Goal: Entertainment & Leisure: Consume media (video, audio)

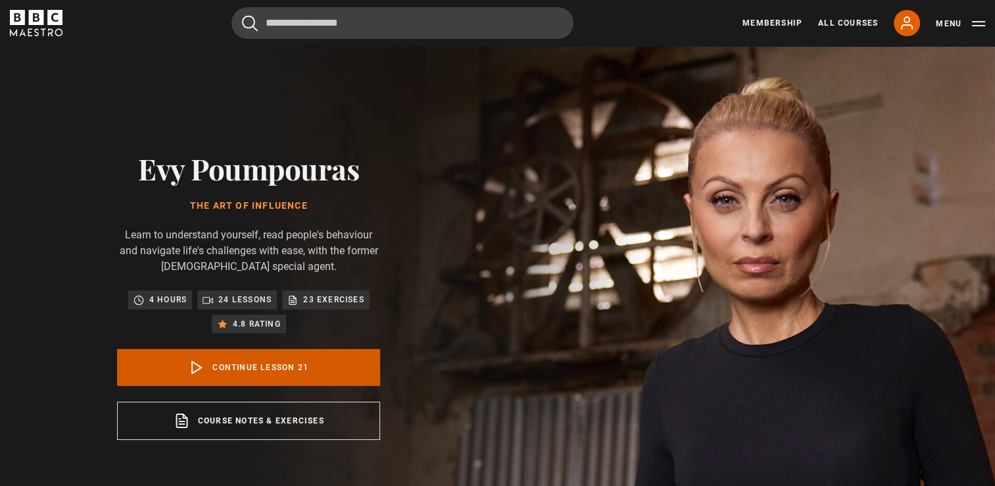
click at [250, 359] on link "Continue lesson 21" at bounding box center [248, 367] width 263 height 37
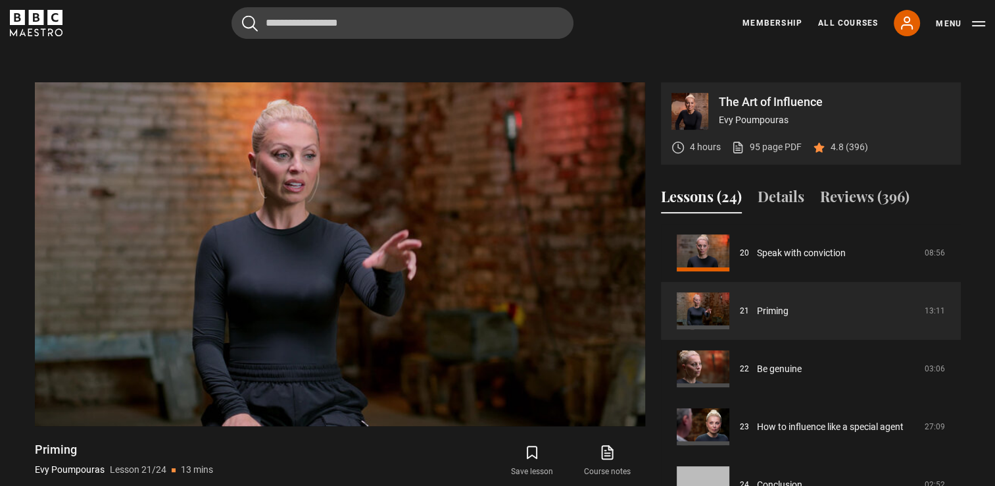
scroll to position [545, 0]
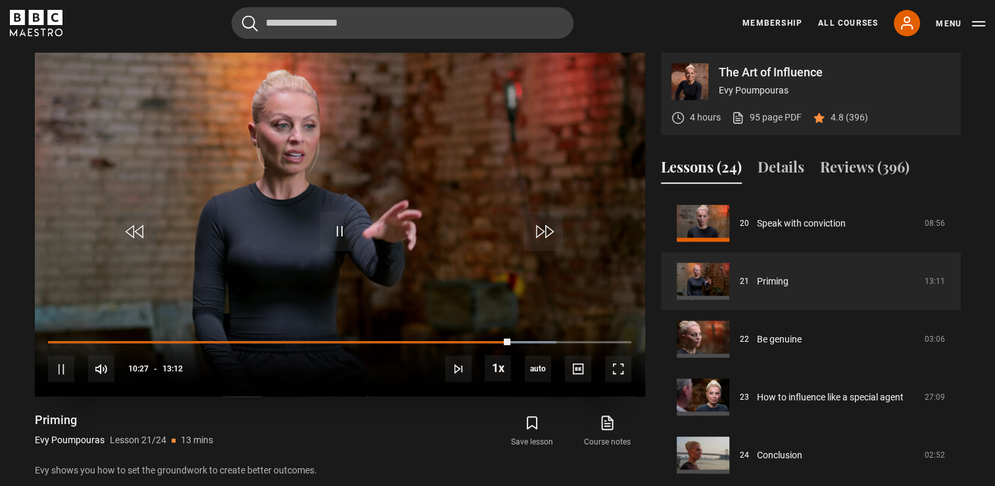
click at [491, 338] on div "10s Skip Back 10 seconds Pause 10s Skip Forward 10 seconds Loaded : 87.21% 10:0…" at bounding box center [340, 360] width 611 height 73
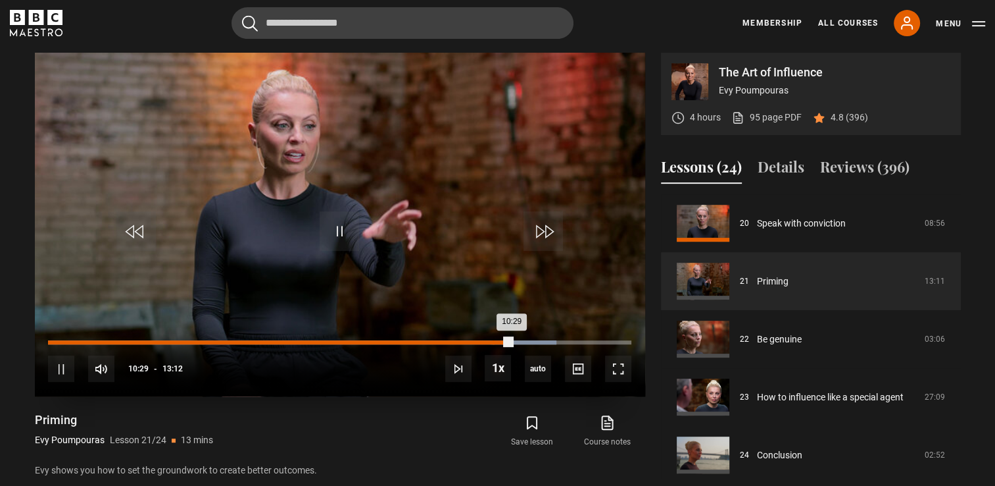
click at [492, 341] on div "Loaded : 87.21% 10:04 10:29" at bounding box center [339, 342] width 583 height 4
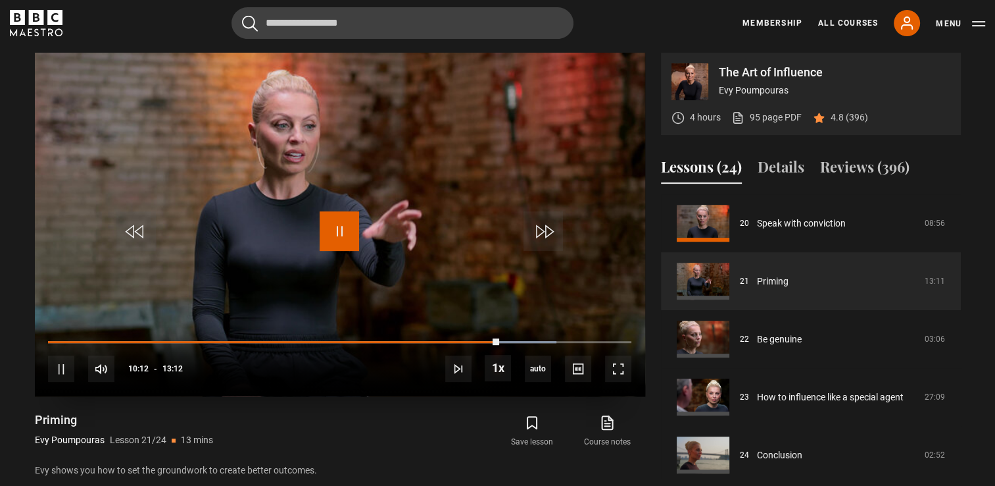
click at [341, 236] on span "Video Player" at bounding box center [339, 230] width 39 height 39
click at [342, 241] on span "Video Player" at bounding box center [339, 230] width 39 height 39
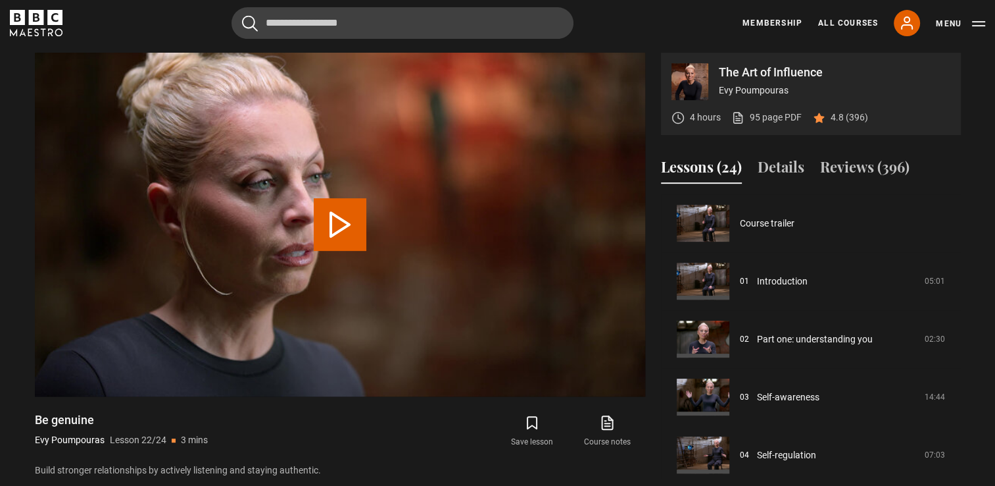
scroll to position [1163, 0]
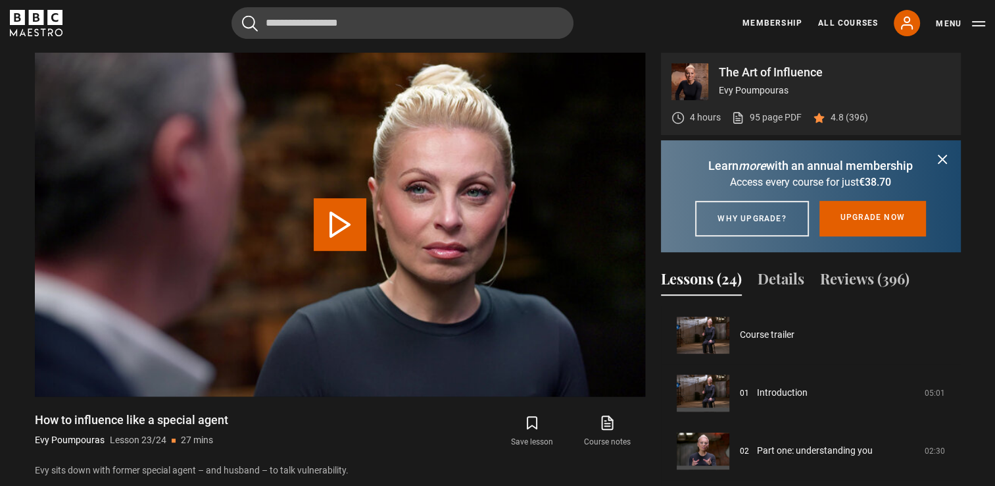
scroll to position [1163, 0]
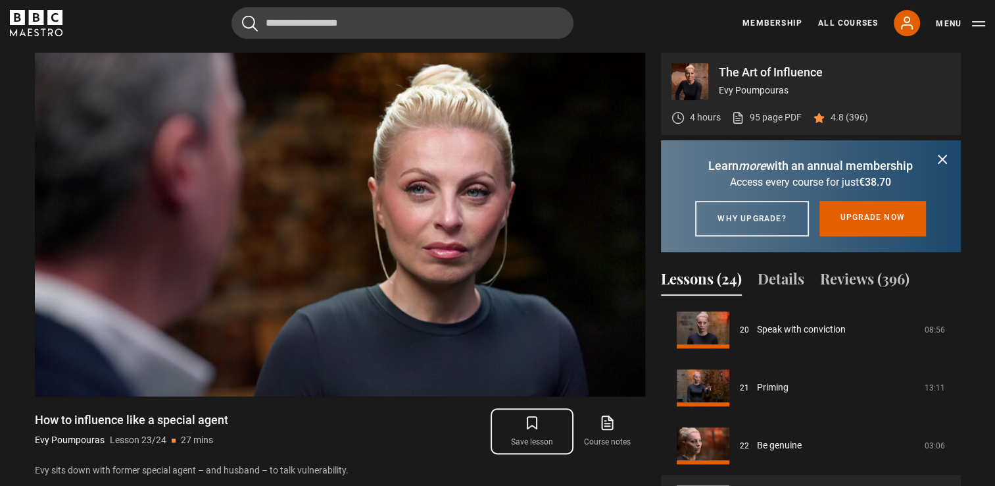
click at [529, 424] on icon "submit" at bounding box center [532, 423] width 16 height 16
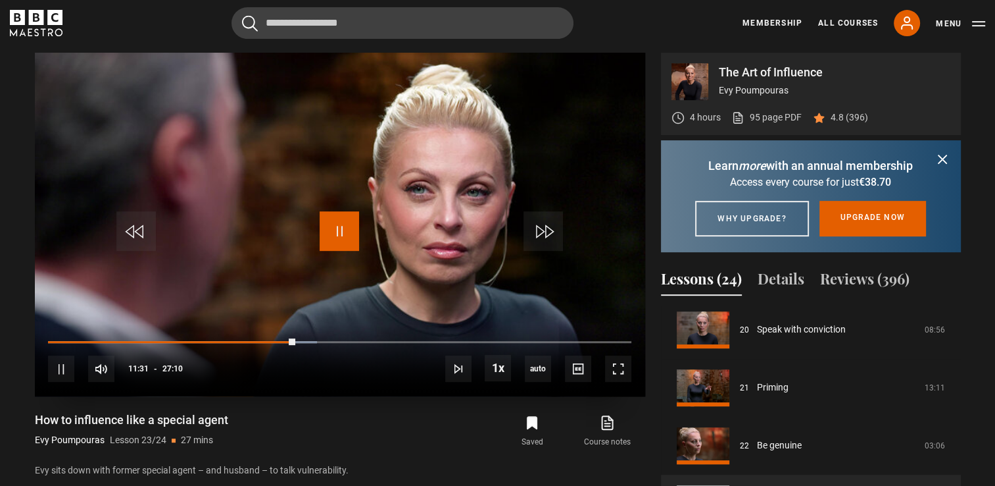
click at [342, 226] on span "Video Player" at bounding box center [339, 230] width 39 height 39
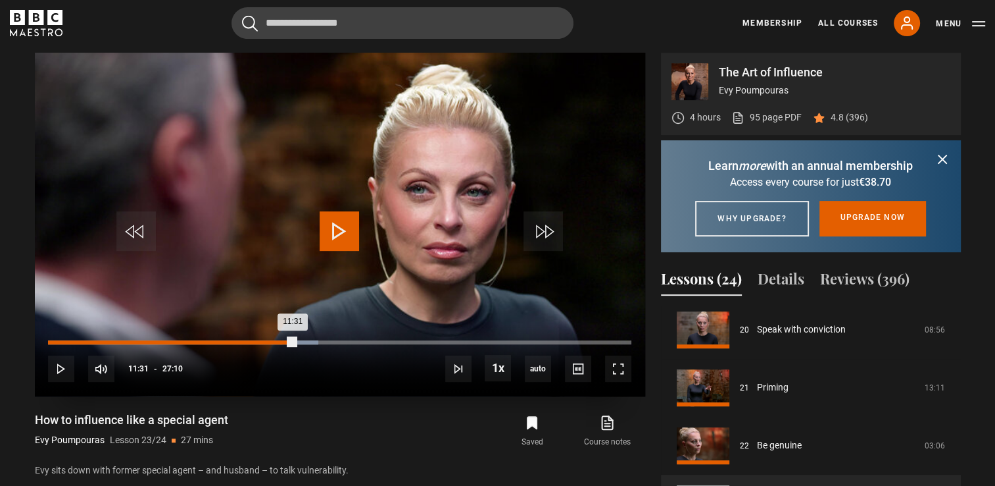
click at [280, 341] on div "10:49" at bounding box center [281, 342] width 2 height 4
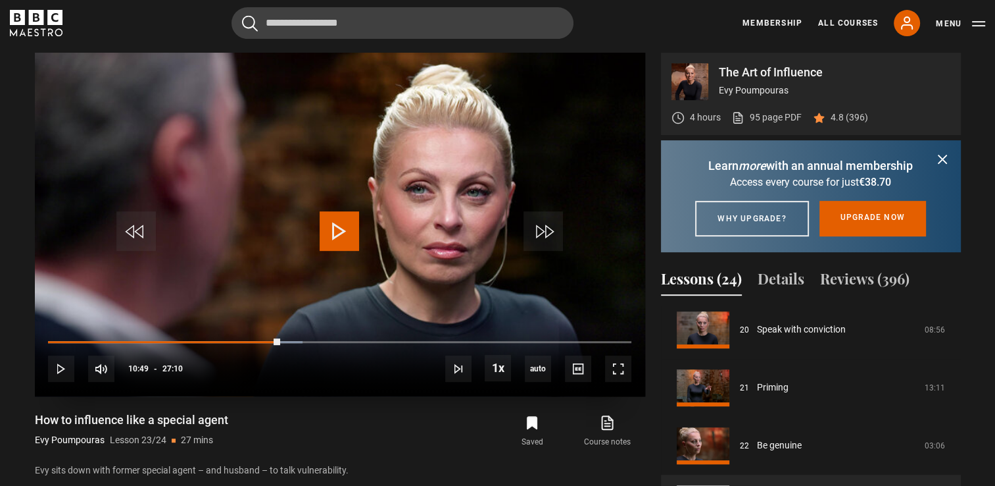
click at [337, 230] on span "Video Player" at bounding box center [339, 230] width 39 height 39
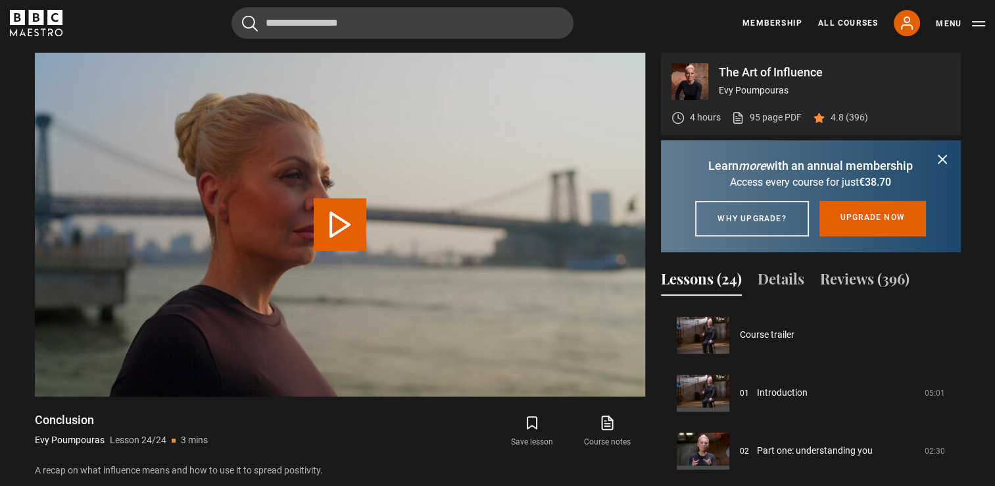
scroll to position [1163, 0]
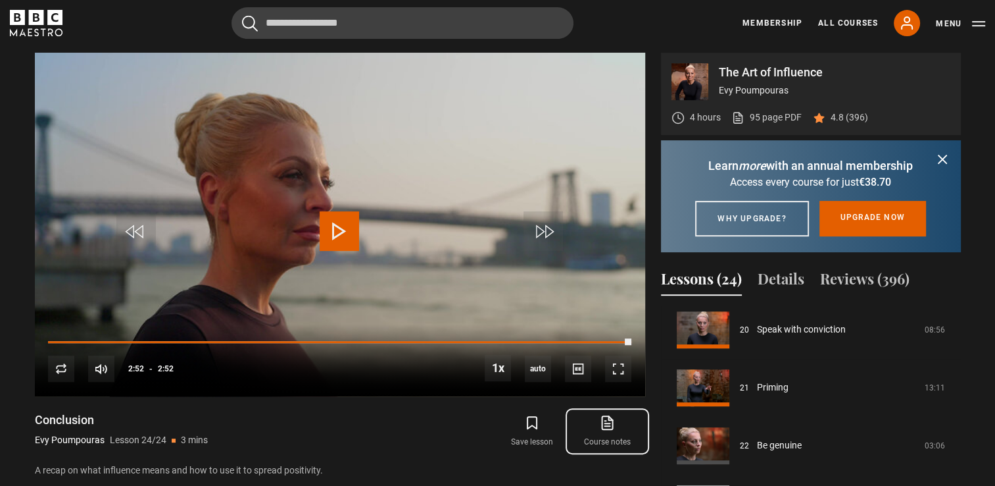
click at [605, 428] on icon at bounding box center [607, 423] width 16 height 16
